Goal: Task Accomplishment & Management: Use online tool/utility

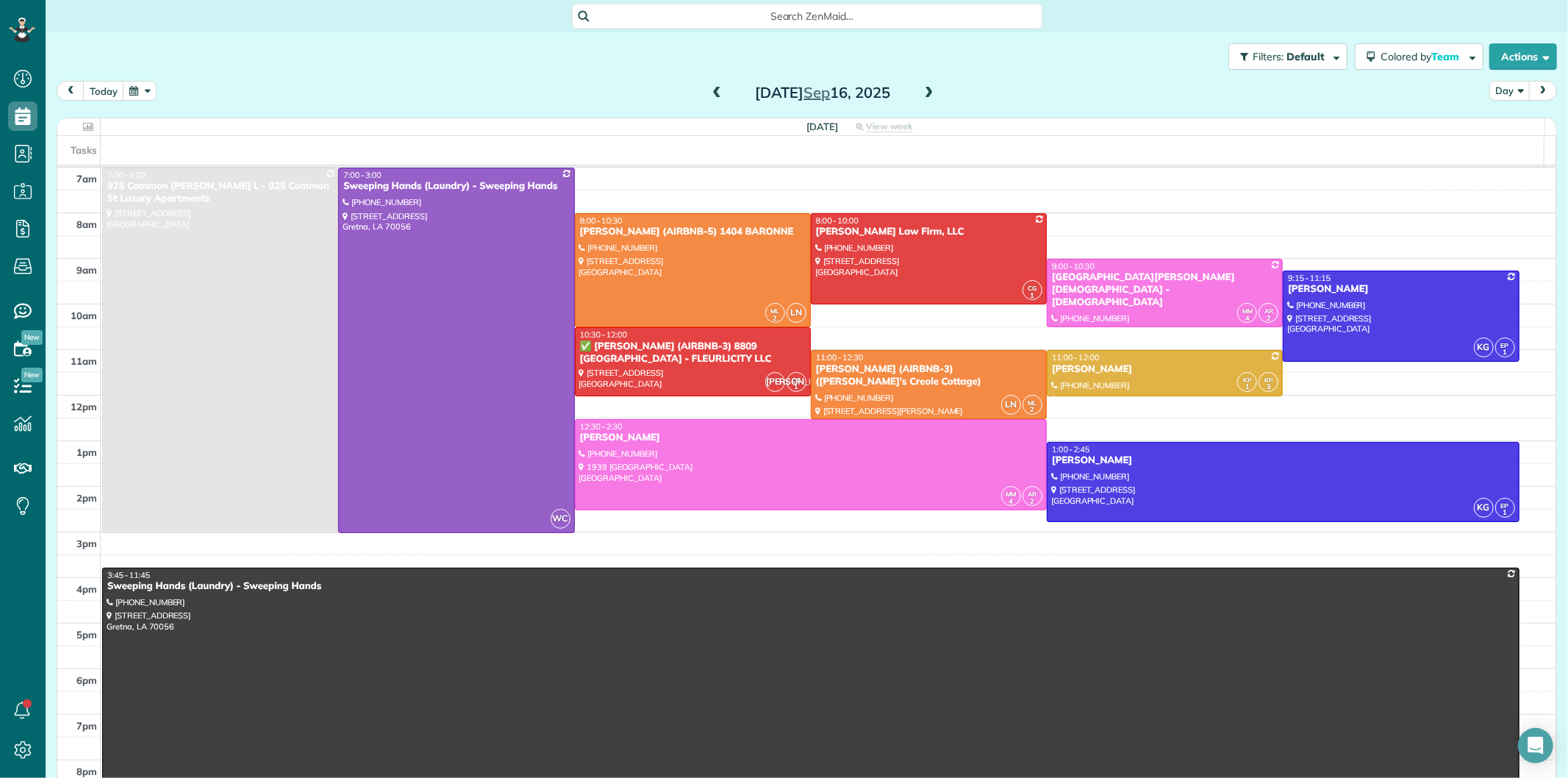
scroll to position [6, 6]
click at [710, 85] on span at bounding box center [717, 93] width 16 height 22
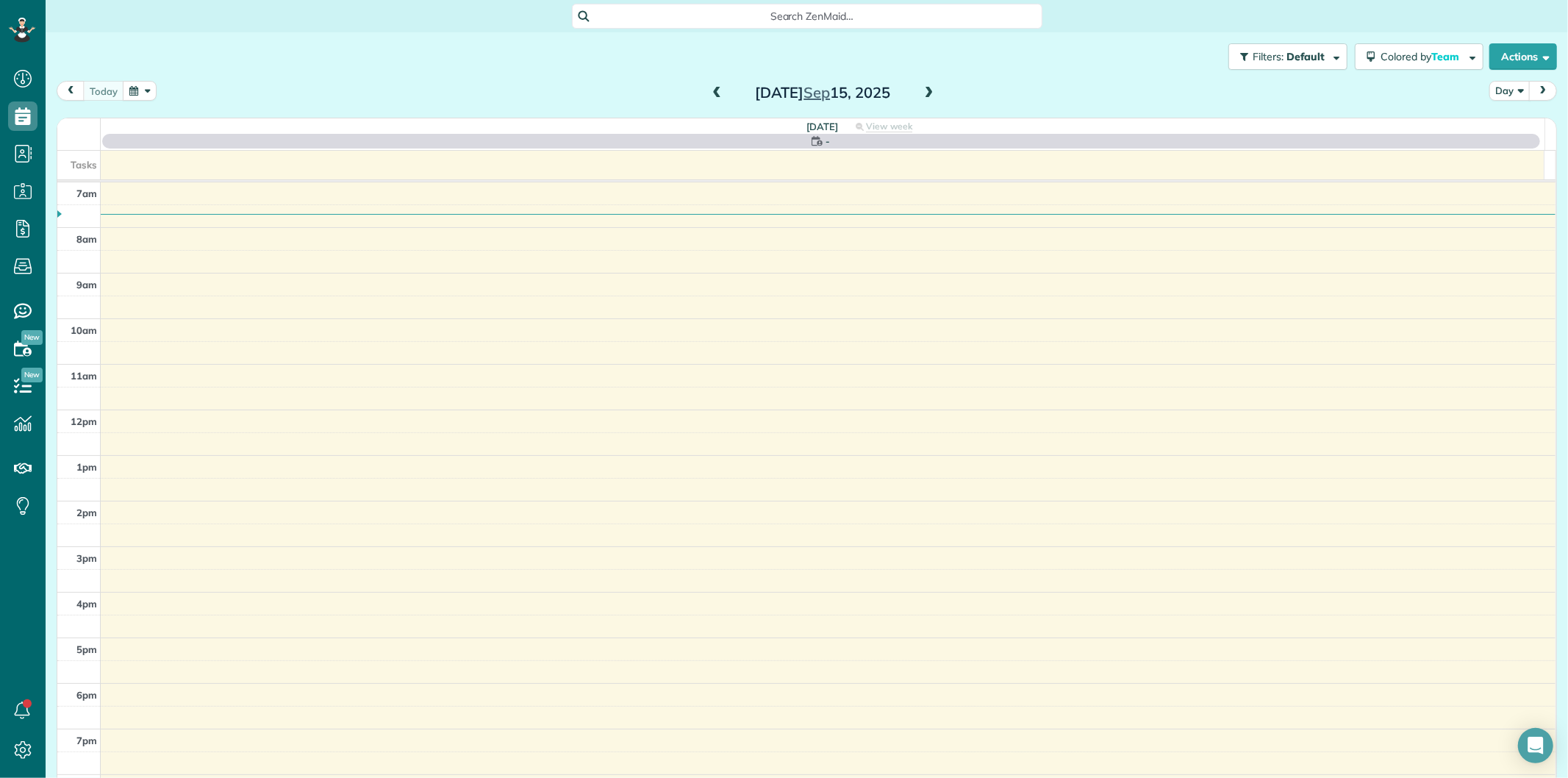
click at [709, 93] on span at bounding box center [717, 93] width 16 height 13
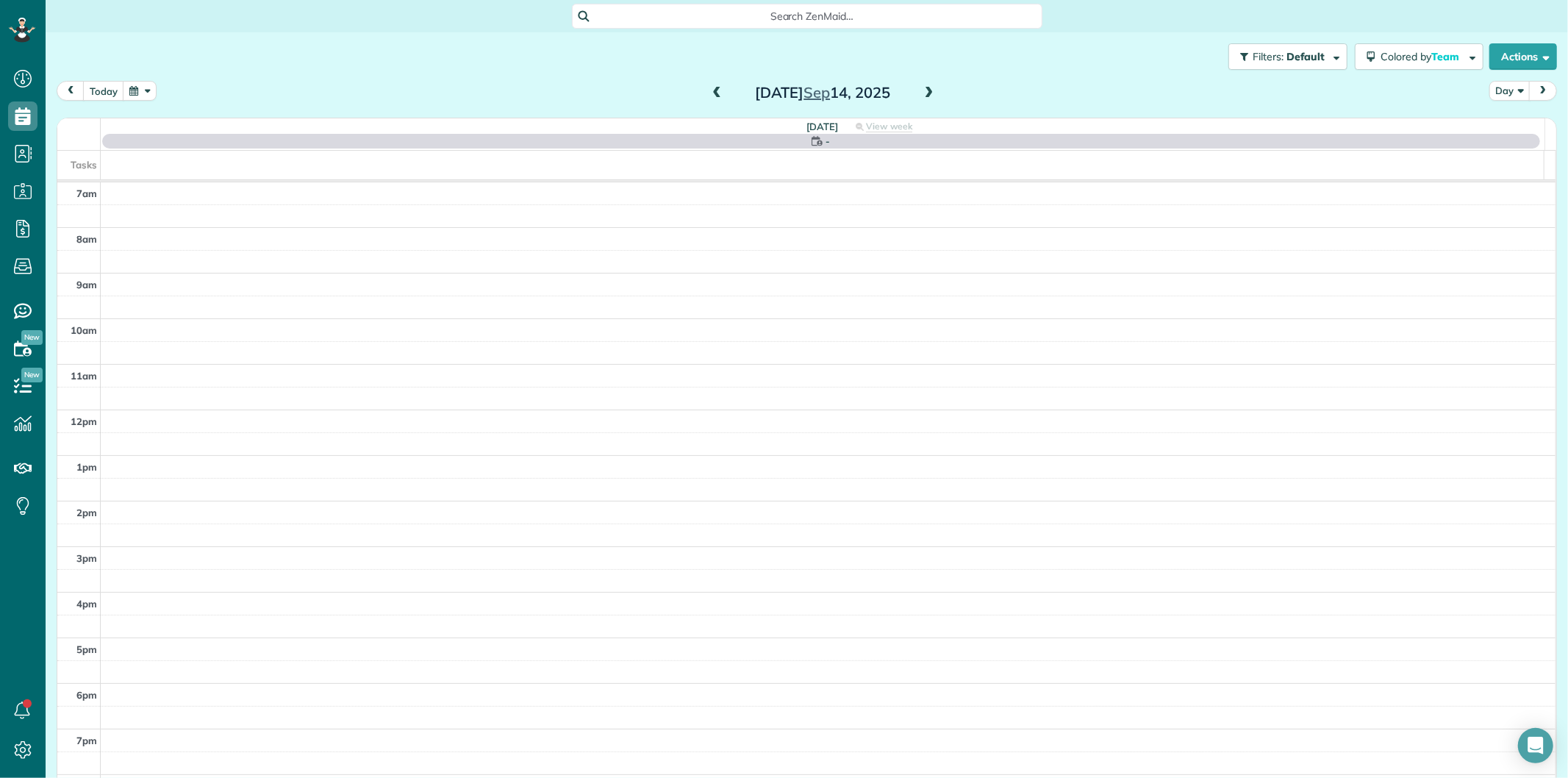
click at [709, 93] on span at bounding box center [717, 93] width 16 height 13
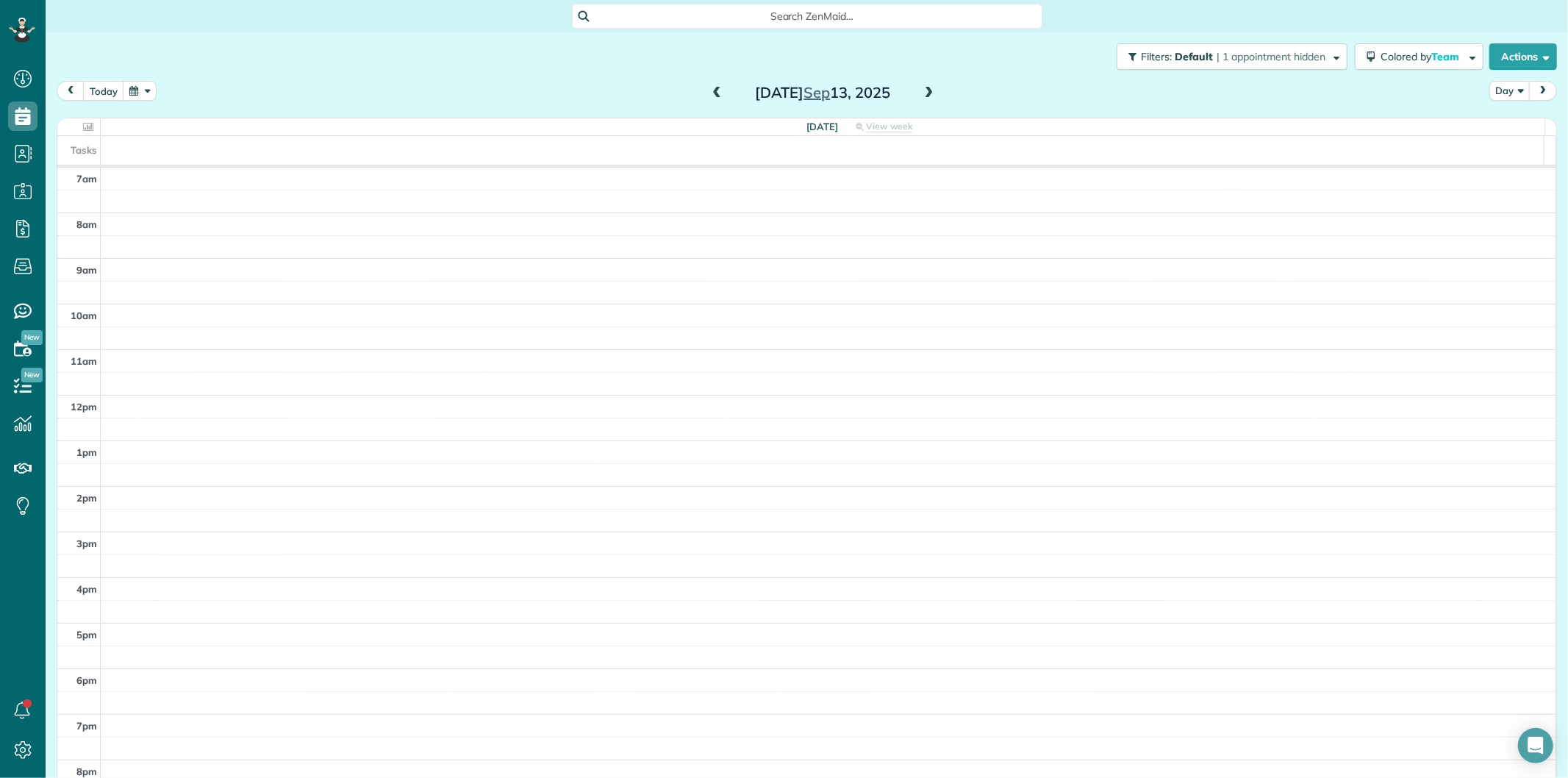
click at [709, 93] on span at bounding box center [717, 93] width 16 height 13
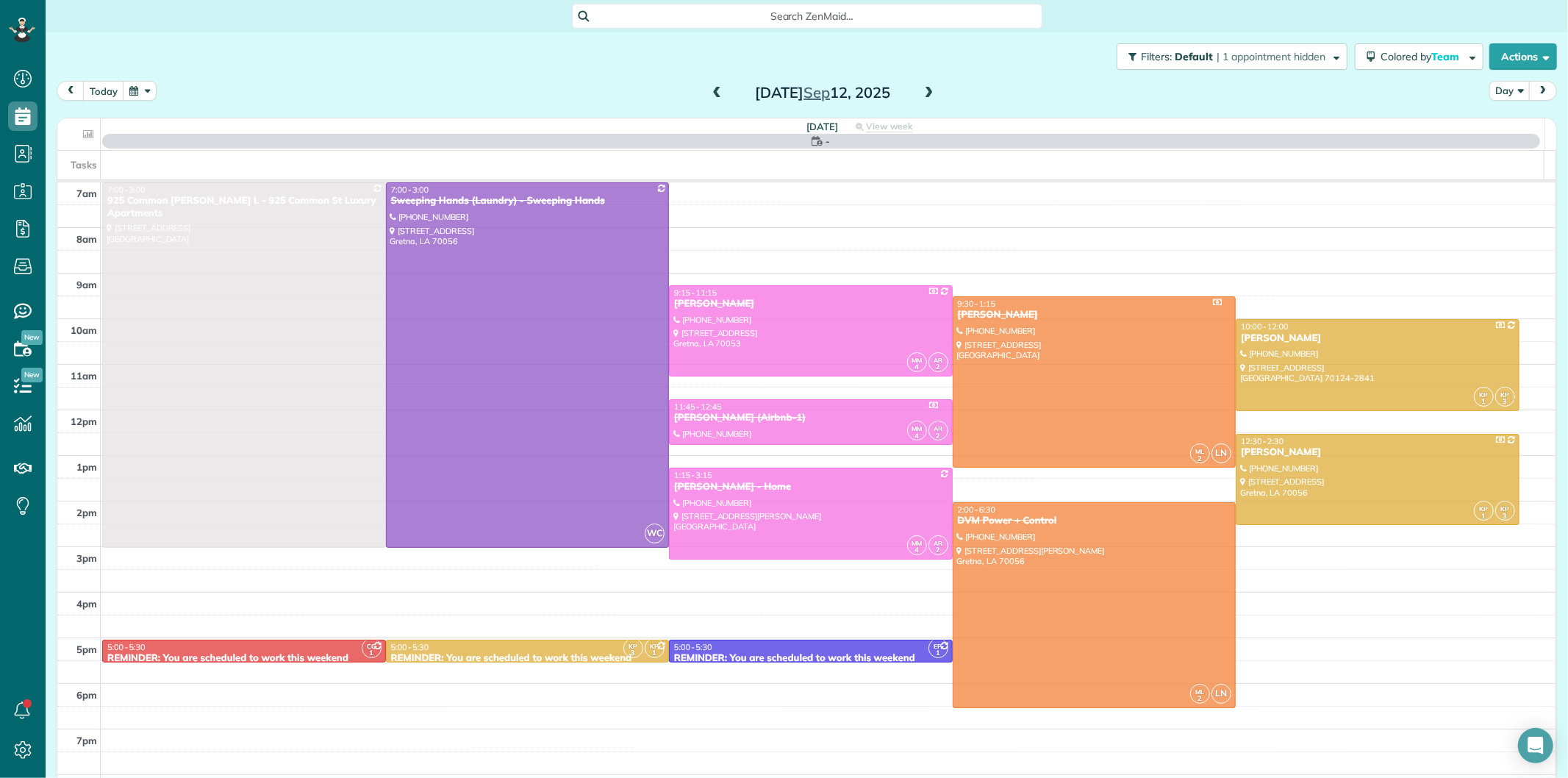
click at [709, 93] on span at bounding box center [717, 93] width 16 height 13
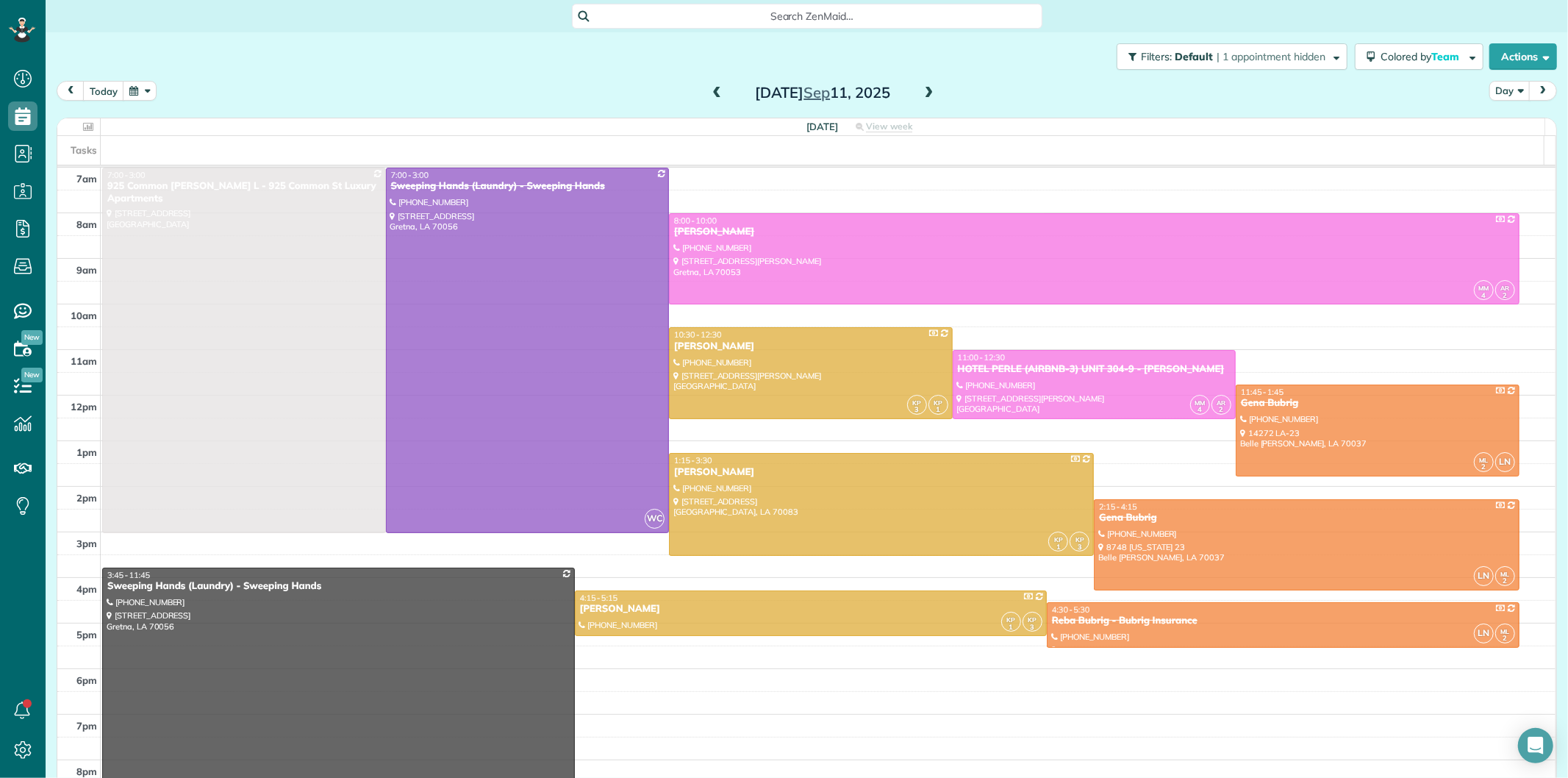
click at [709, 93] on span at bounding box center [717, 93] width 16 height 13
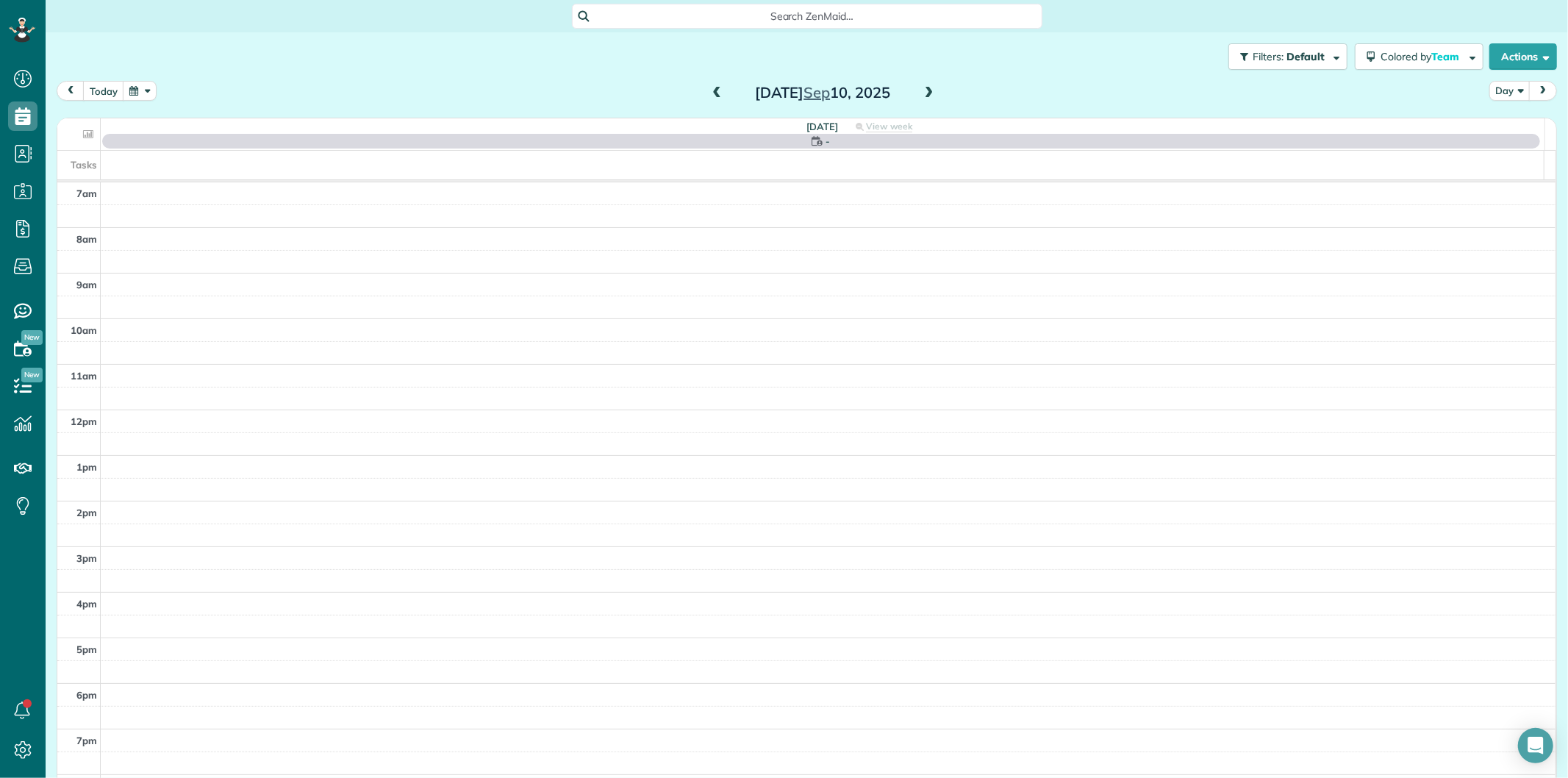
click at [709, 93] on span at bounding box center [717, 93] width 16 height 13
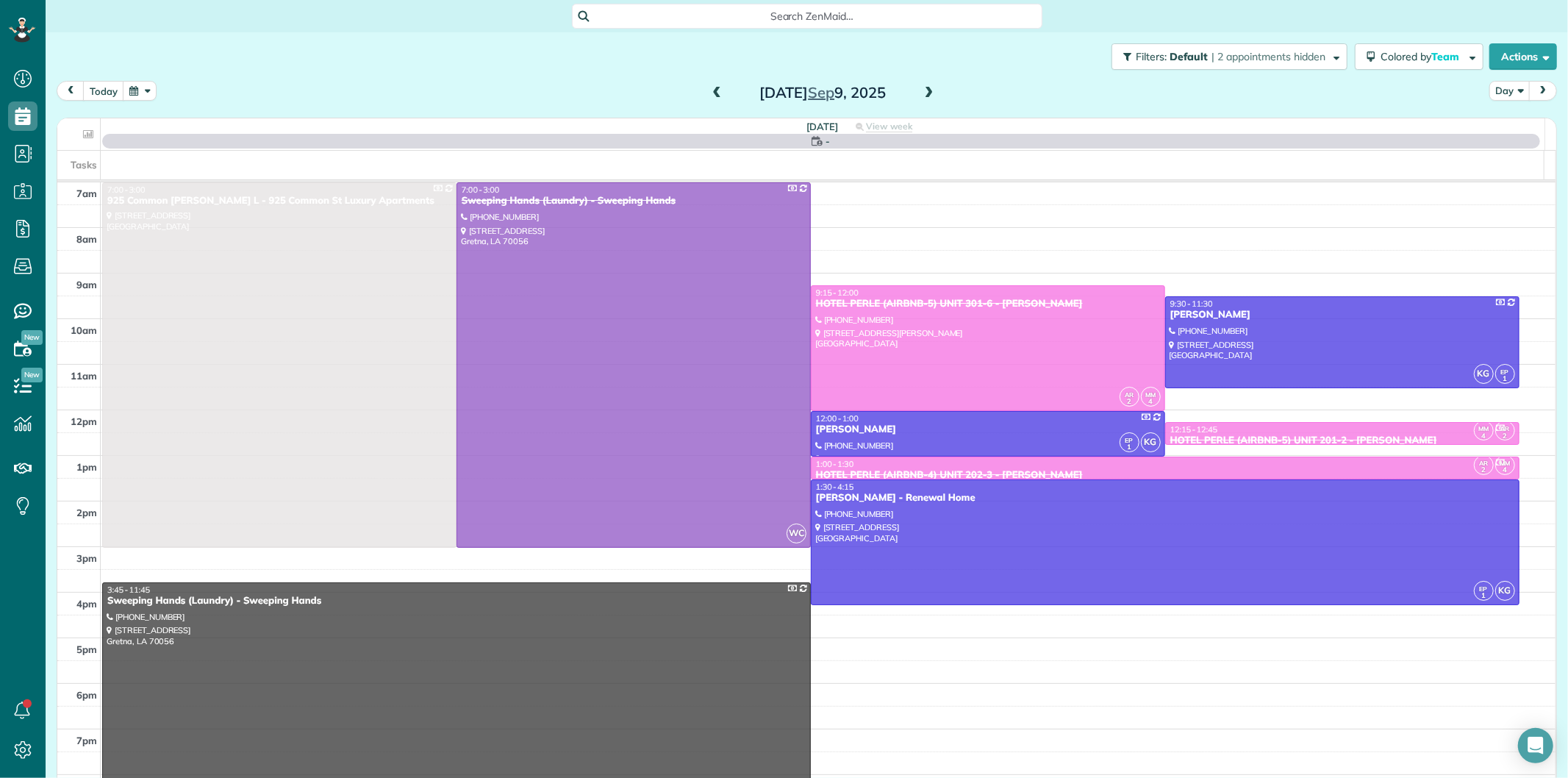
click at [921, 92] on span at bounding box center [929, 93] width 16 height 13
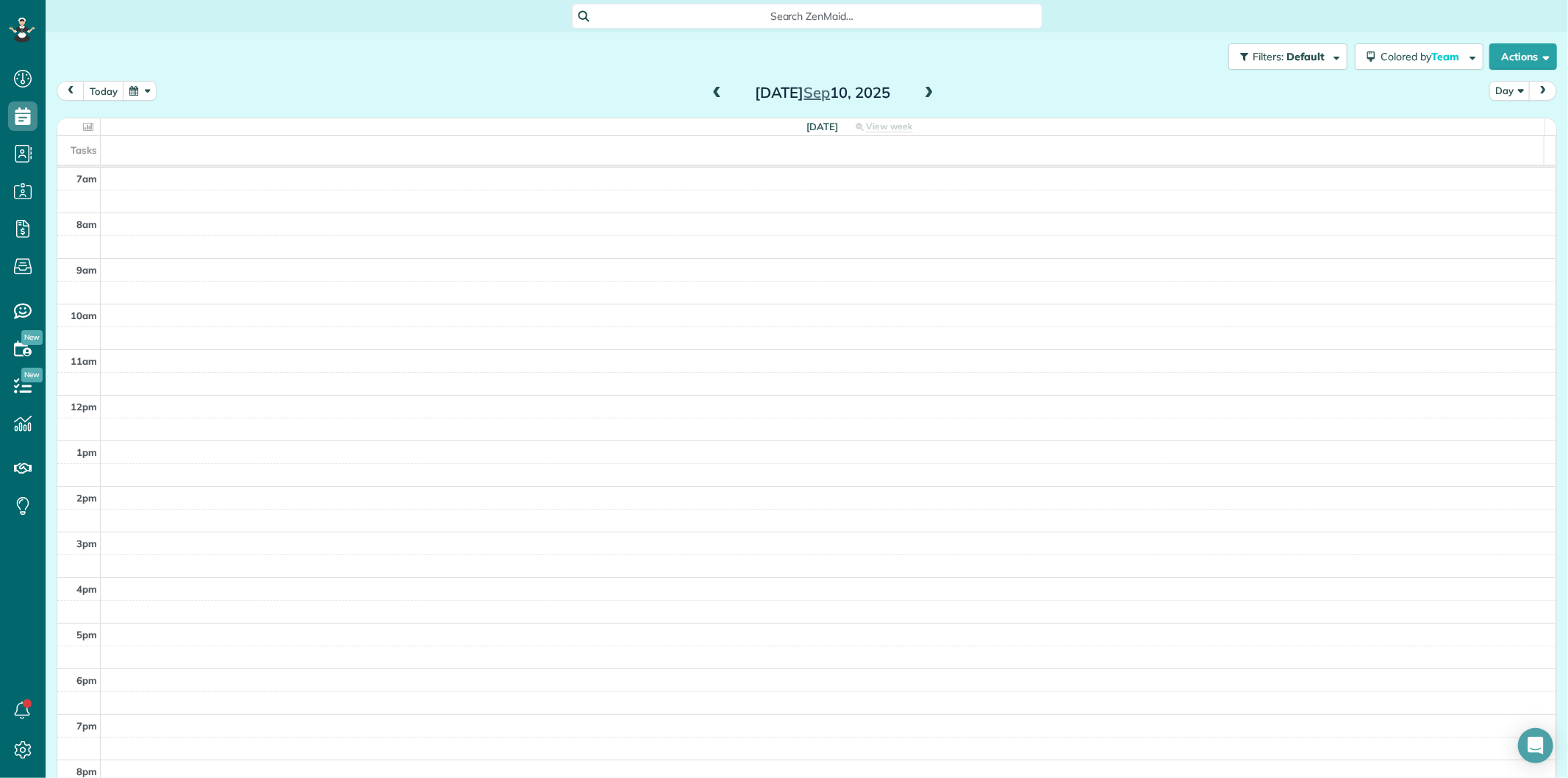
click at [714, 89] on span at bounding box center [717, 93] width 16 height 13
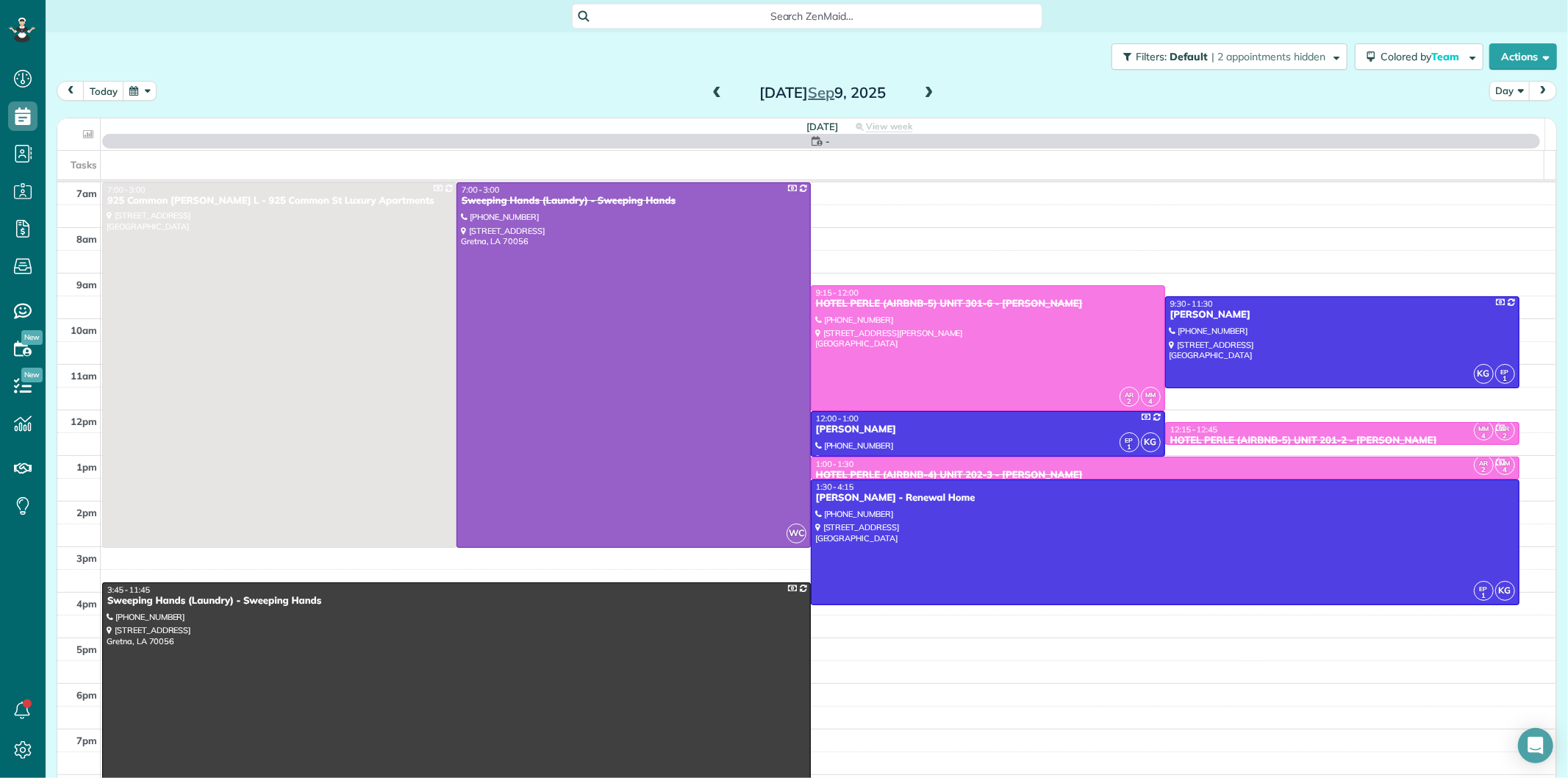
click at [921, 91] on span at bounding box center [929, 93] width 16 height 13
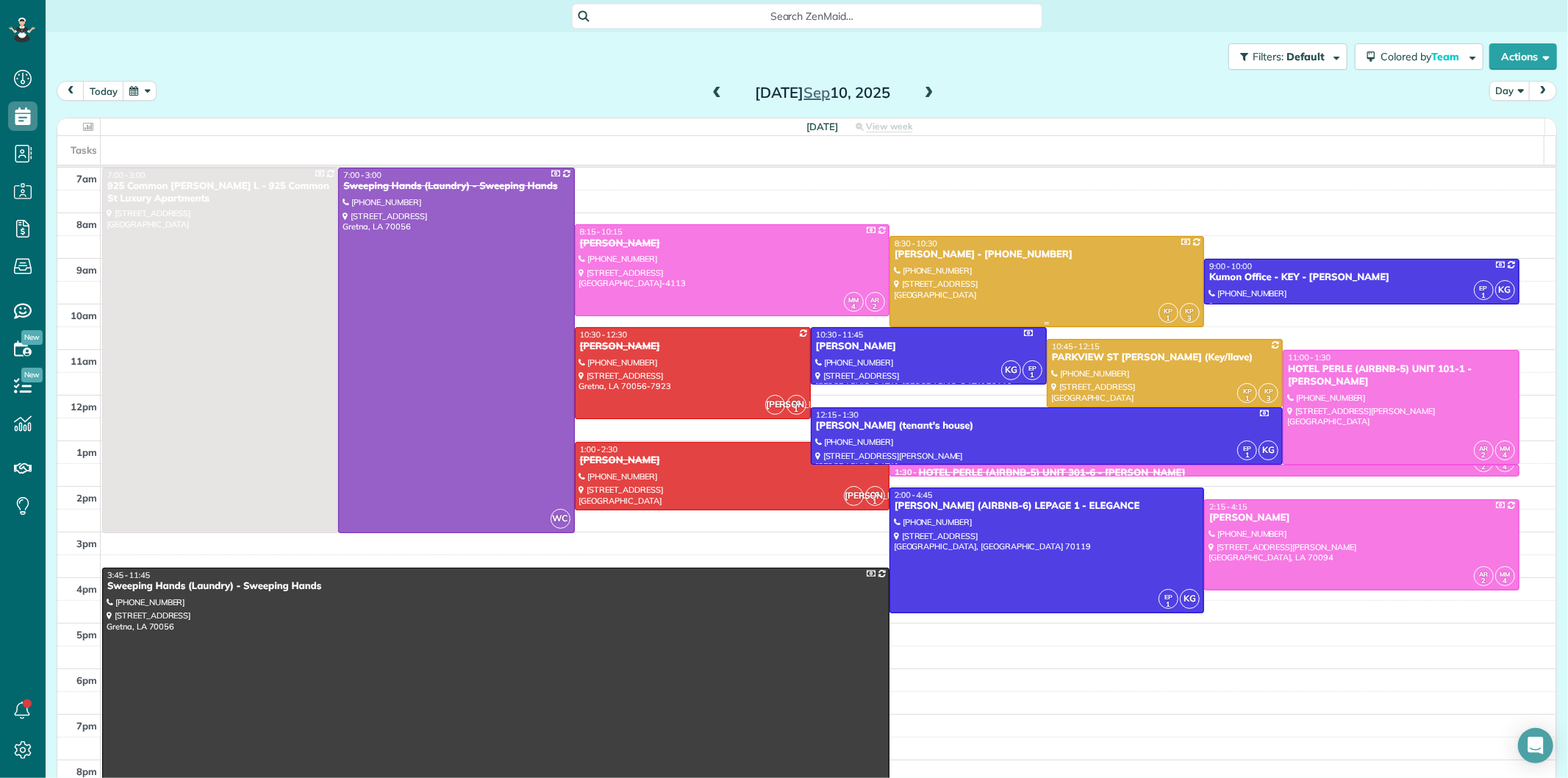
click at [975, 272] on div at bounding box center [1047, 281] width 313 height 90
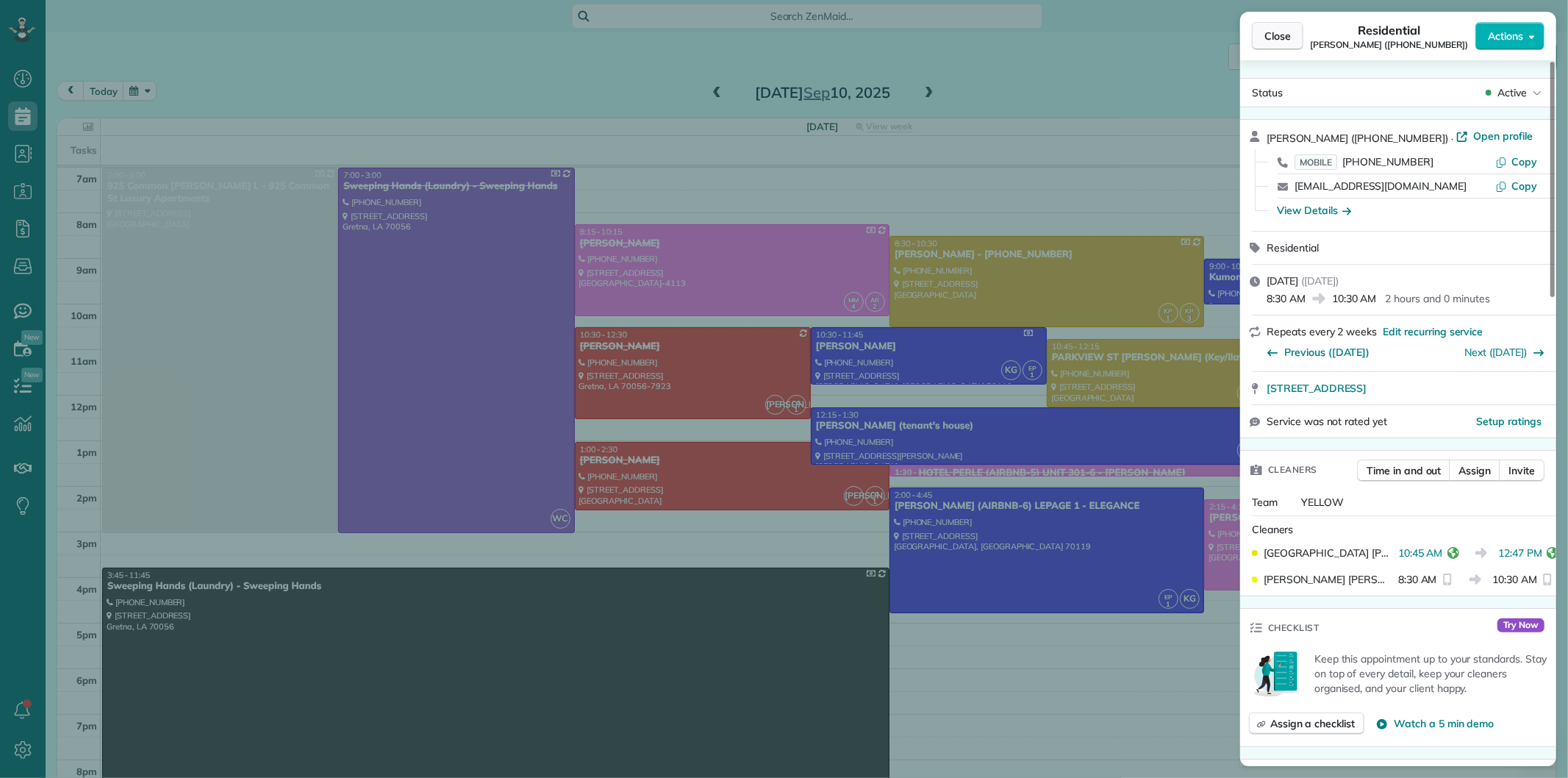
click at [1268, 39] on span "Close" at bounding box center [1277, 36] width 27 height 15
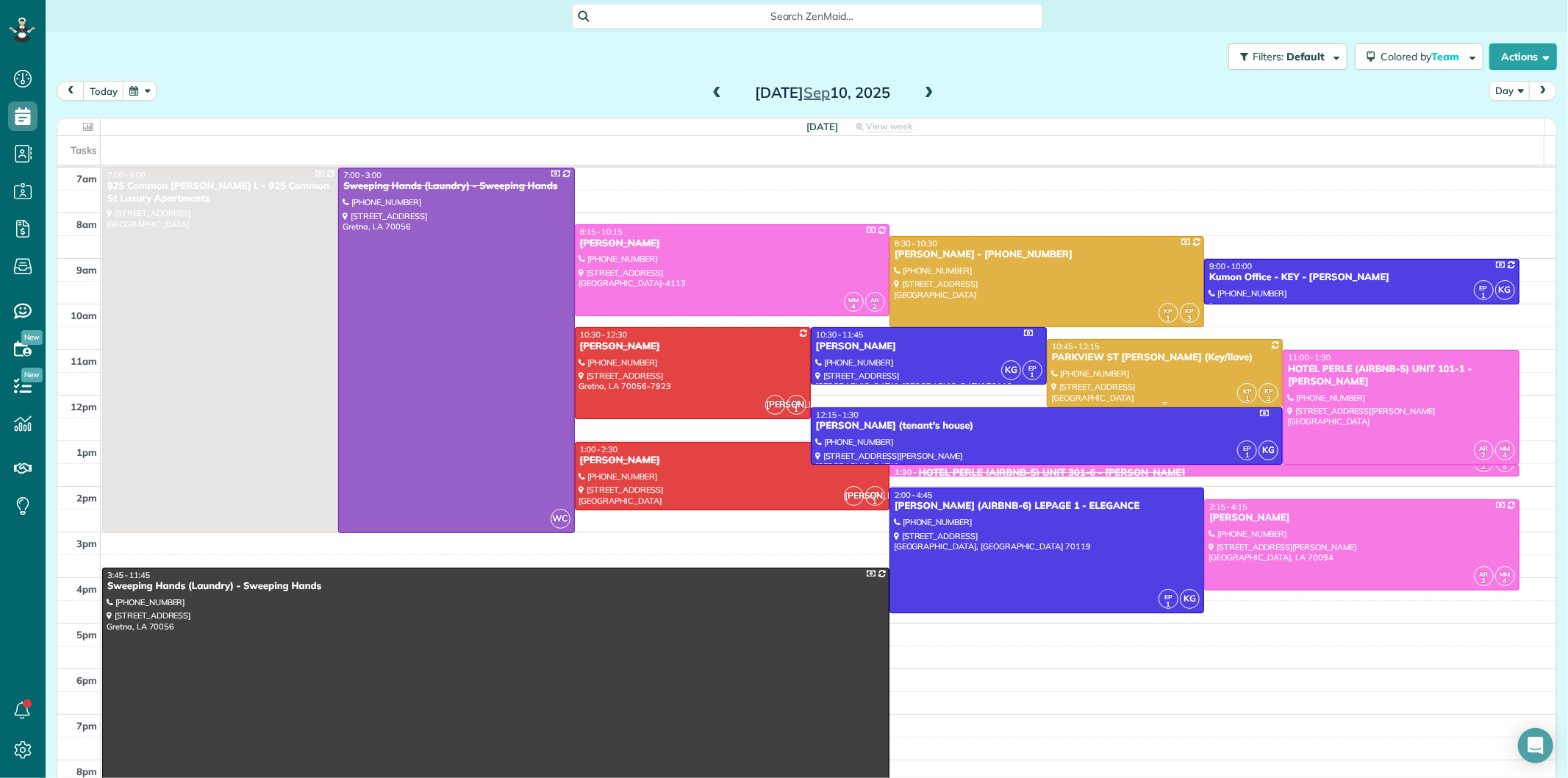
click at [1136, 369] on div at bounding box center [1165, 373] width 234 height 67
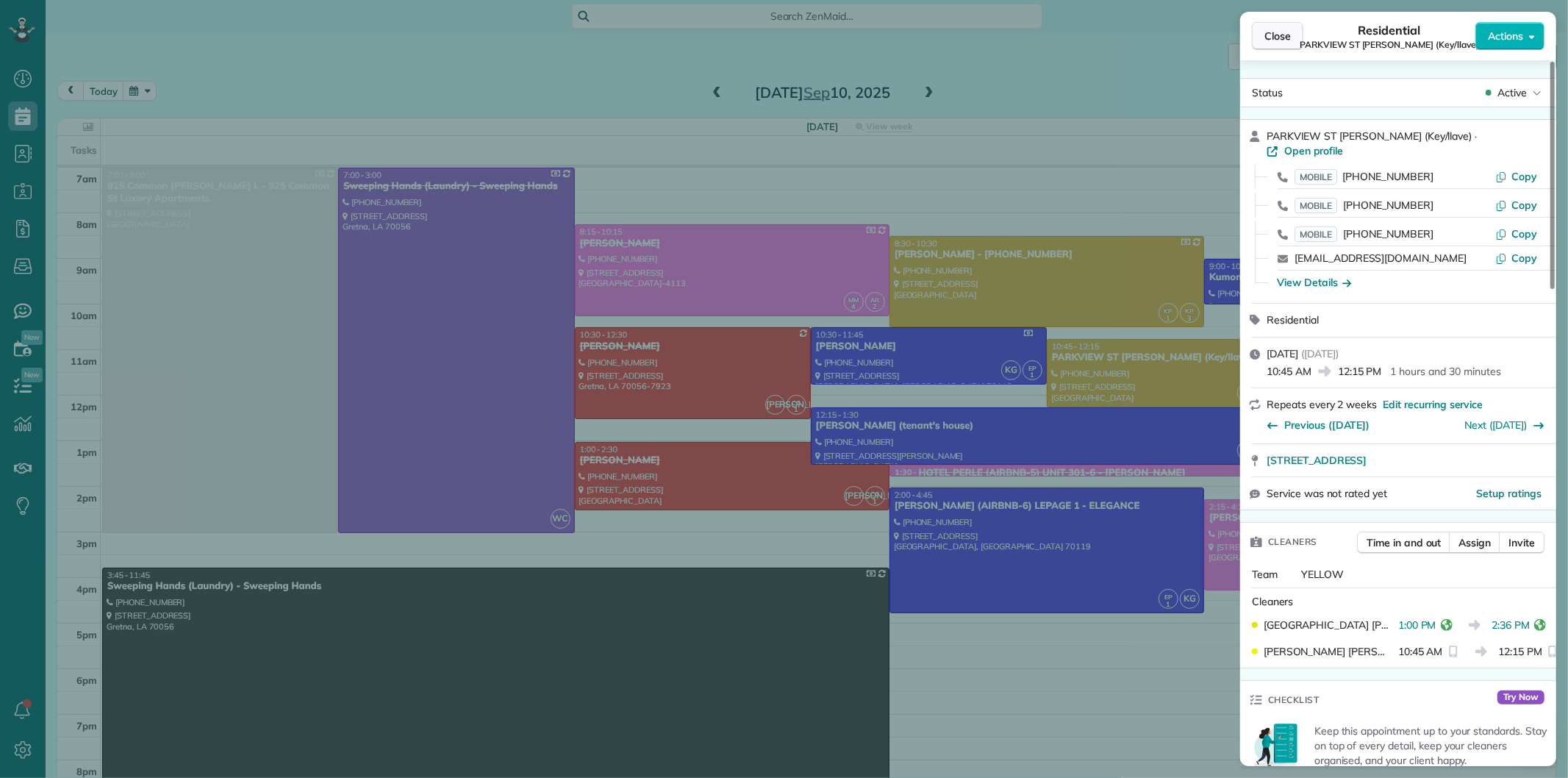
click at [1283, 43] on span "Close" at bounding box center [1277, 36] width 27 height 15
